Goal: Task Accomplishment & Management: Use online tool/utility

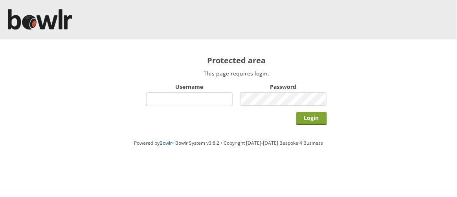
type input "bowlrwestberks"
drag, startPoint x: 316, startPoint y: 119, endPoint x: 308, endPoint y: 119, distance: 7.5
click at [308, 119] on input "Login" at bounding box center [311, 118] width 31 height 13
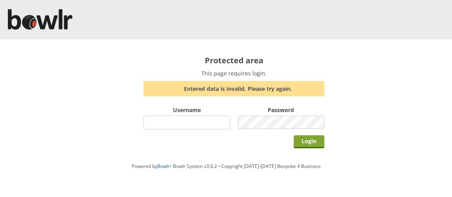
type input "bowlrwestberks"
click at [309, 141] on input "Login" at bounding box center [309, 141] width 31 height 13
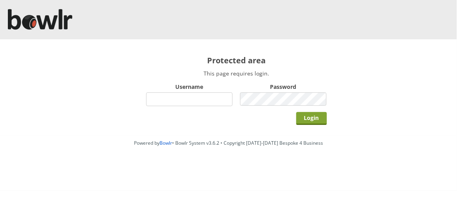
type input "bowlrwestberks"
click at [313, 118] on input "Login" at bounding box center [311, 118] width 31 height 13
